Goal: Task Accomplishment & Management: Use online tool/utility

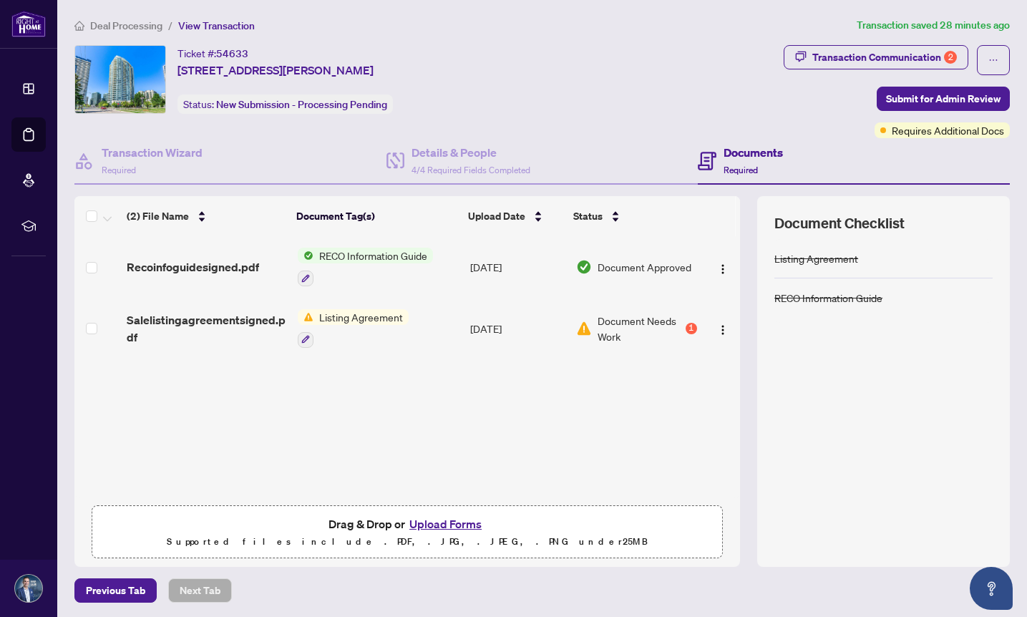
click at [354, 318] on span "Listing Agreement" at bounding box center [361, 317] width 95 height 16
click at [337, 388] on span "Listing Agreement" at bounding box center [336, 385] width 95 height 16
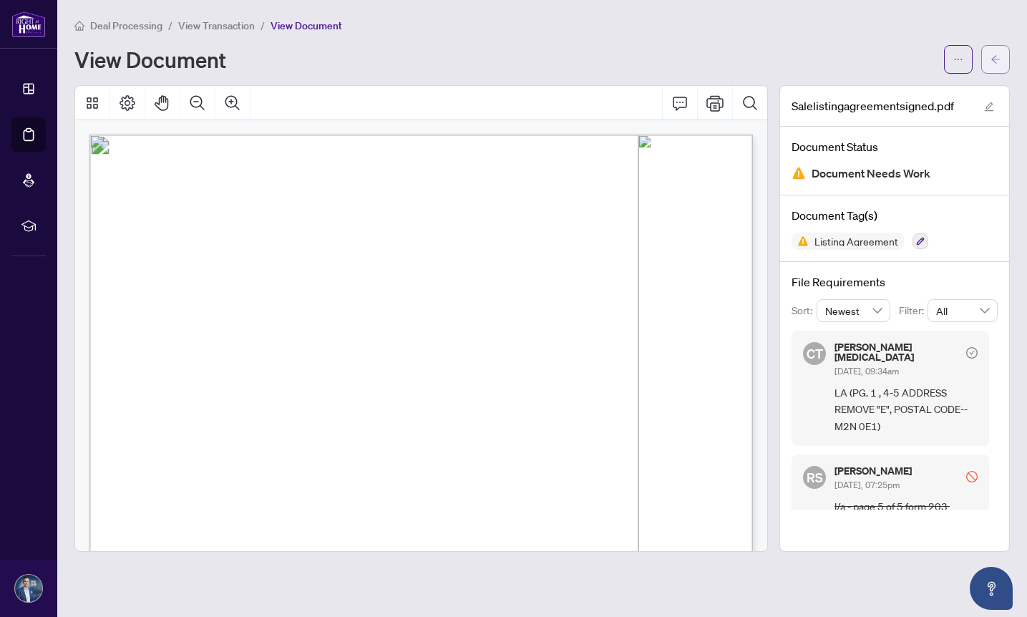
click at [991, 64] on span "button" at bounding box center [996, 59] width 10 height 23
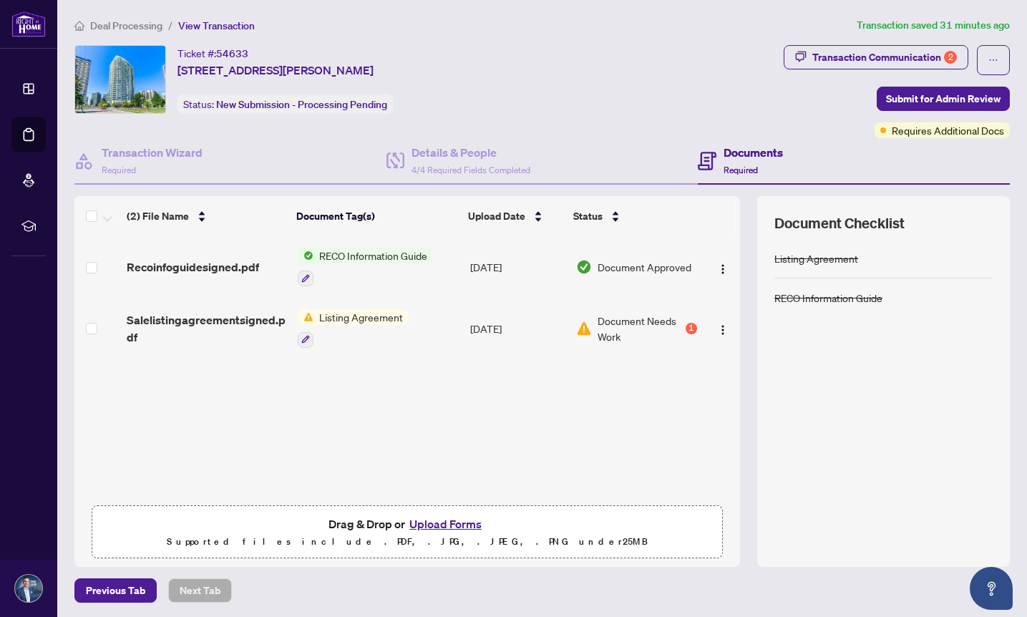
click at [745, 151] on h4 "Documents" at bounding box center [753, 152] width 59 height 17
click at [745, 152] on h4 "Documents" at bounding box center [753, 152] width 59 height 17
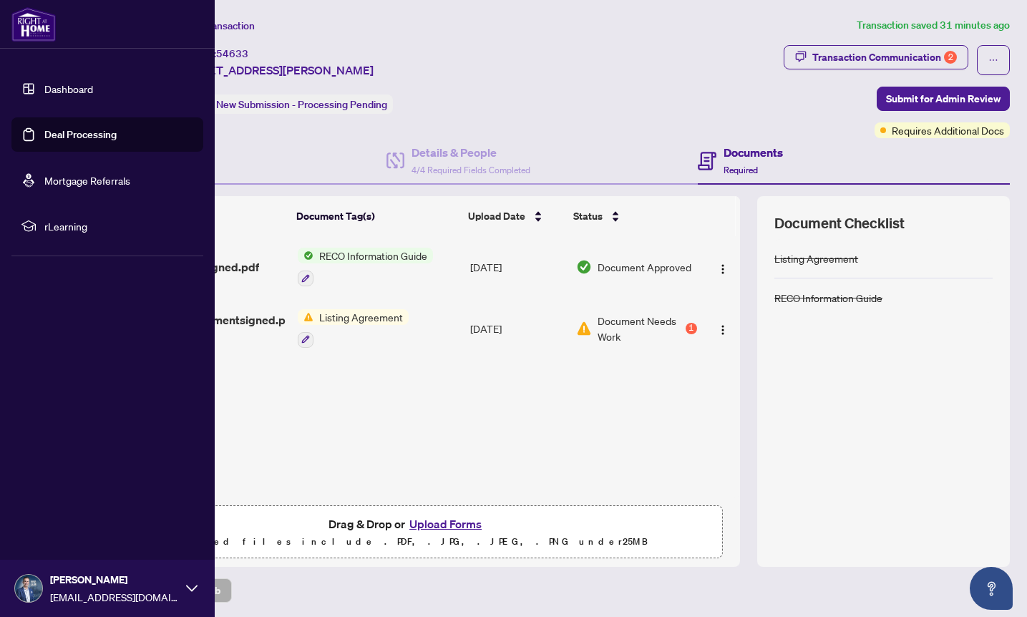
click at [73, 132] on link "Deal Processing" at bounding box center [80, 134] width 72 height 13
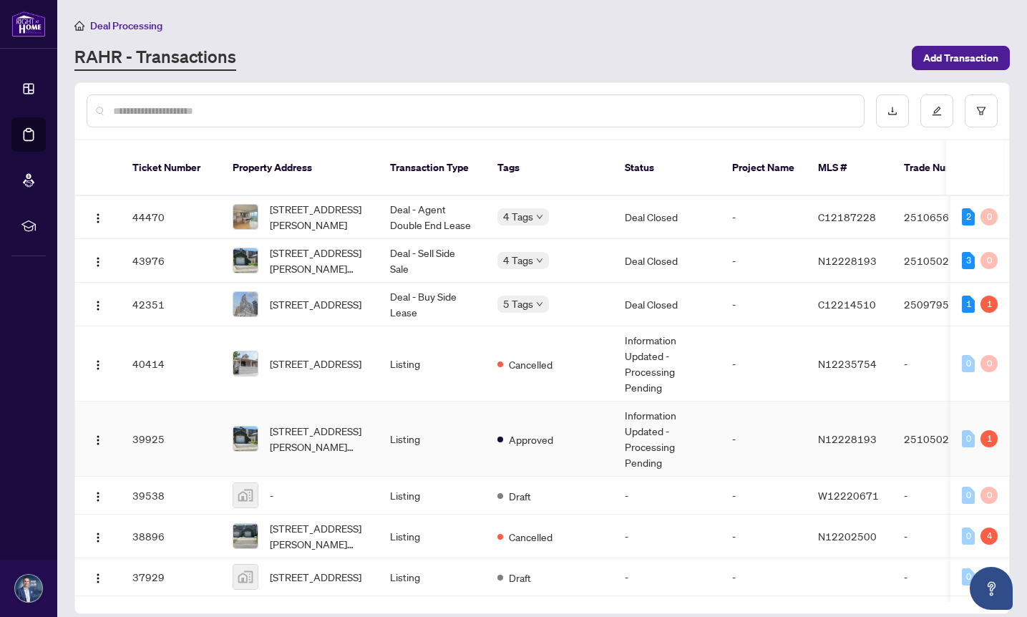
scroll to position [878, 0]
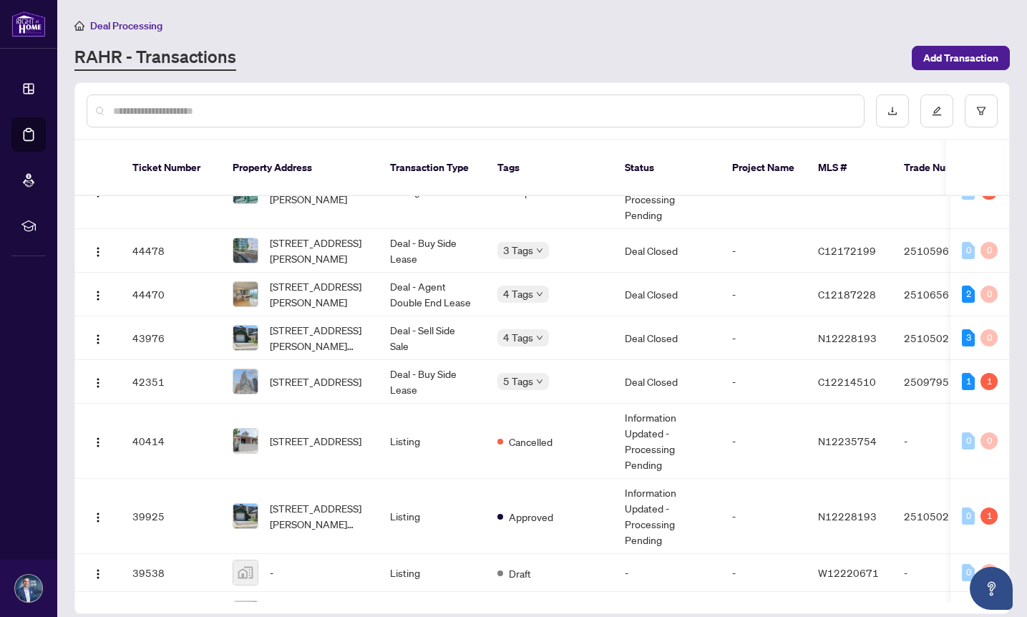
click at [371, 112] on input "text" at bounding box center [482, 111] width 739 height 16
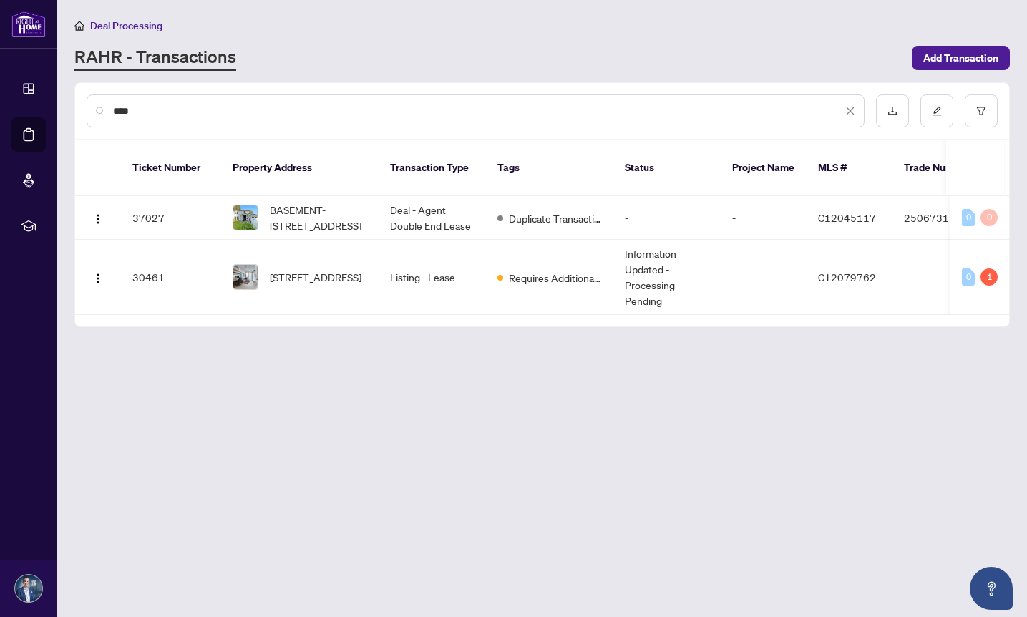
scroll to position [0, 0]
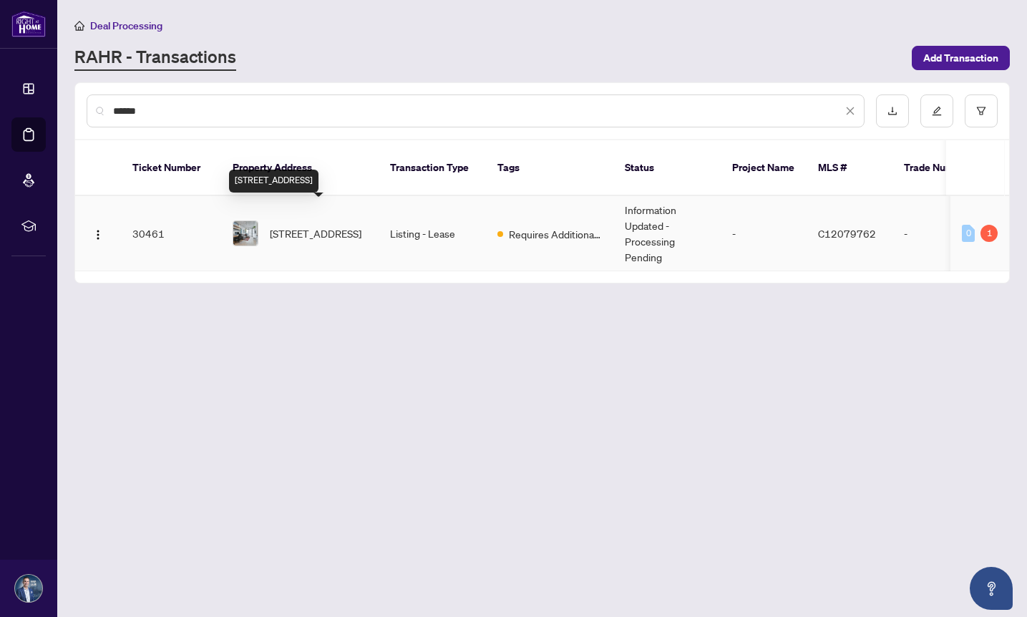
type input "******"
click at [304, 225] on span "602-650 King St, Toronto, Ontario M5V 0H6, Canada" at bounding box center [316, 233] width 92 height 16
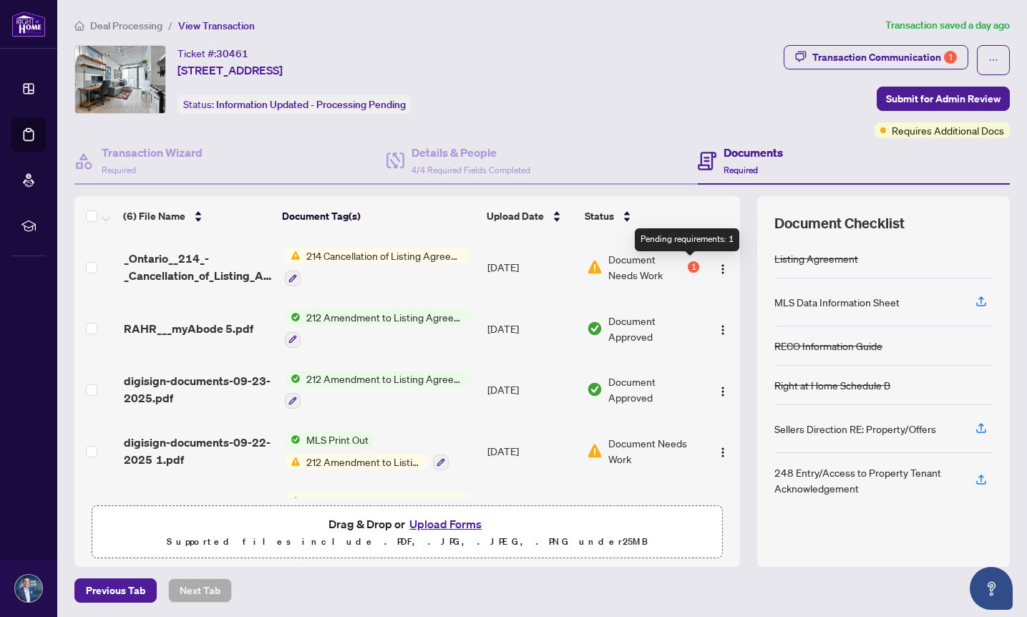
click at [690, 267] on div "1" at bounding box center [693, 266] width 11 height 11
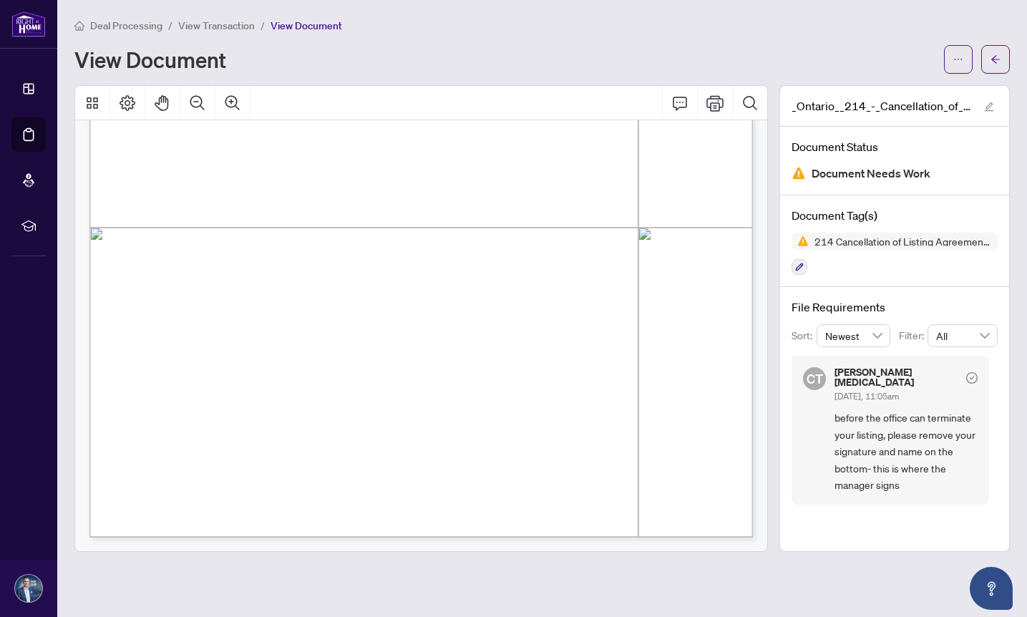
scroll to position [452, 0]
click at [996, 57] on icon "arrow-left" at bounding box center [996, 59] width 10 height 10
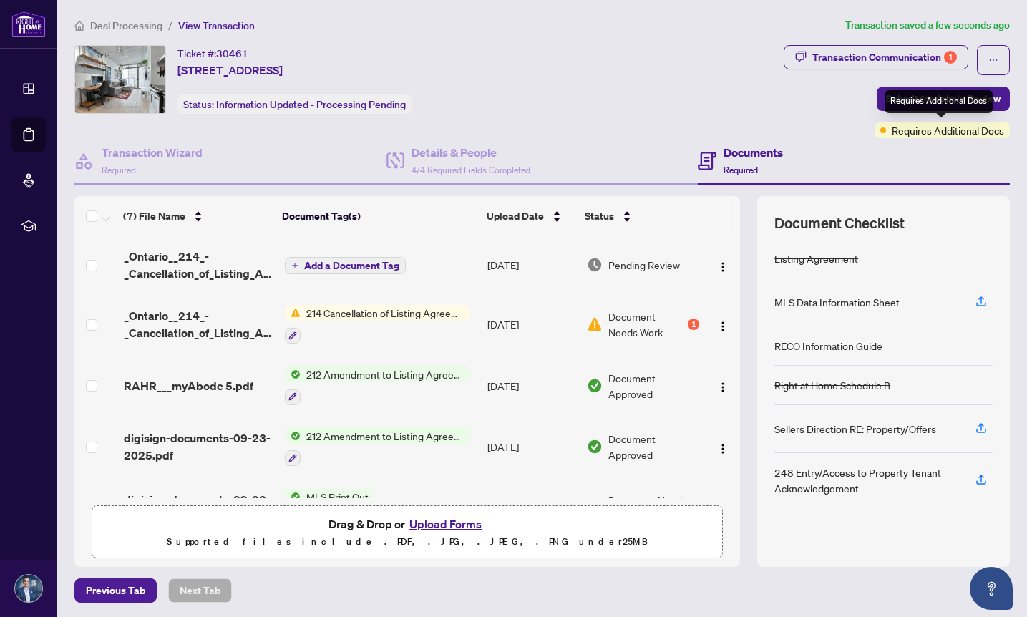
click at [918, 102] on div "Requires Additional Docs" at bounding box center [939, 101] width 108 height 23
click at [925, 97] on span "Submit for Admin Review" at bounding box center [943, 98] width 115 height 23
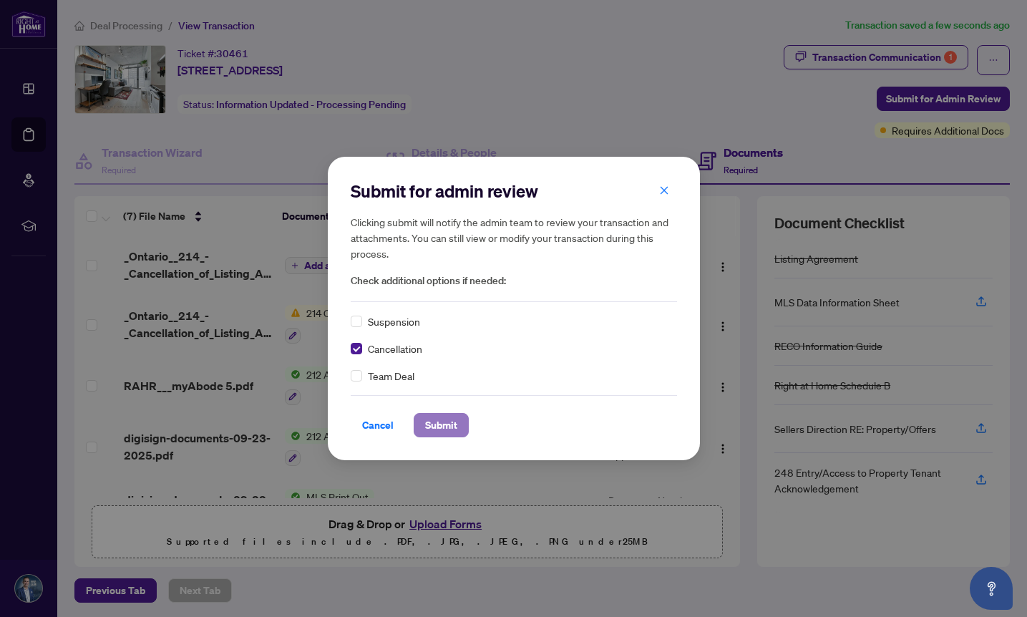
click at [442, 428] on span "Submit" at bounding box center [441, 425] width 32 height 23
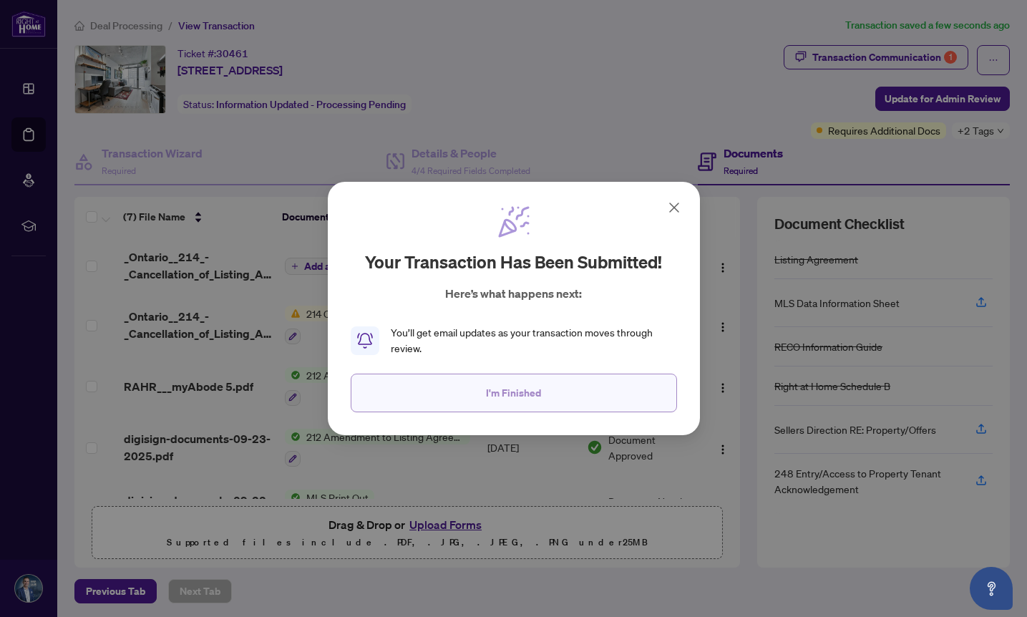
click at [476, 391] on button "I'm Finished" at bounding box center [514, 393] width 326 height 39
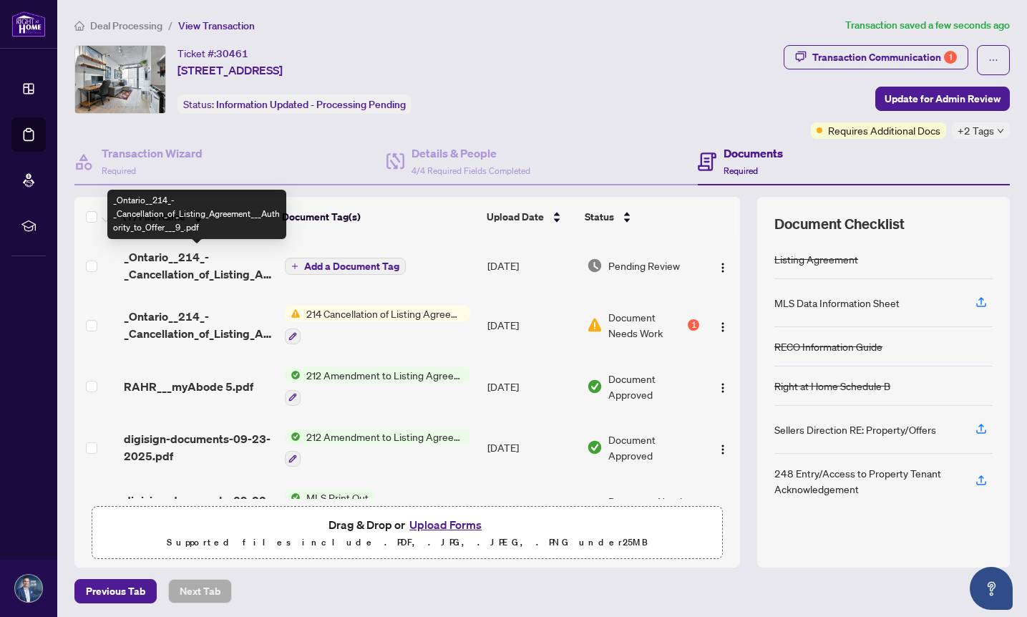
click at [223, 273] on span "_Ontario__214_-_Cancellation_of_Listing_Agreement___Authority_to_Offer___9_.pdf" at bounding box center [198, 265] width 149 height 34
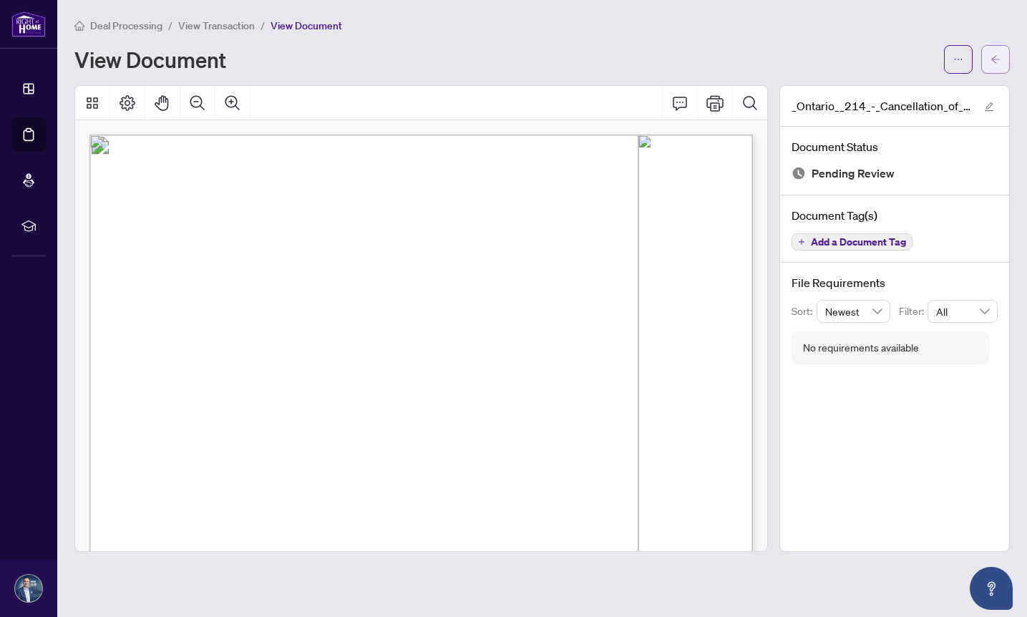
click at [985, 66] on button "button" at bounding box center [995, 59] width 29 height 29
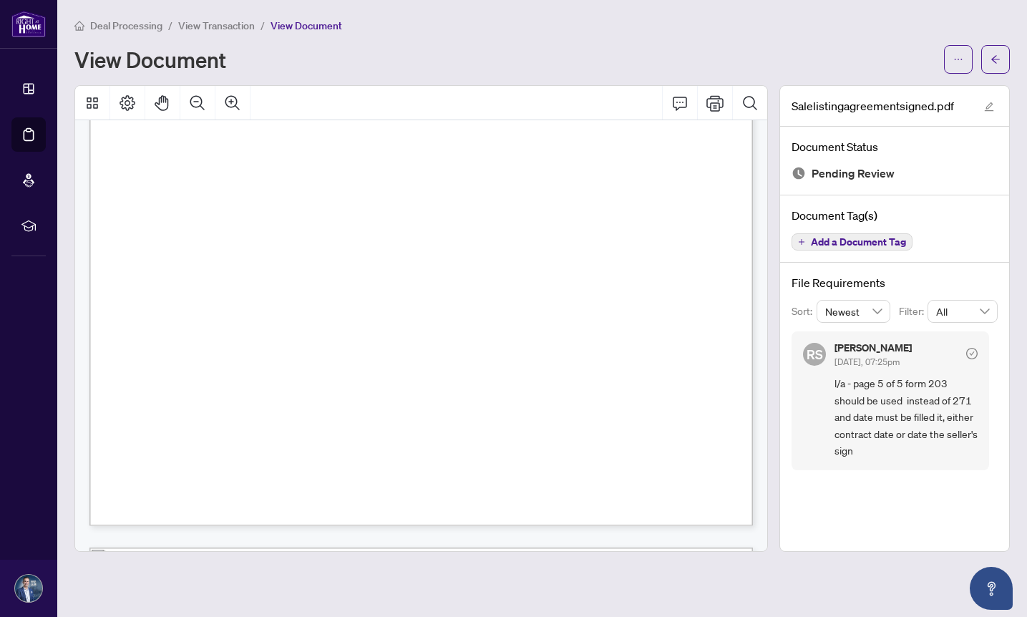
scroll to position [2069, 0]
